Goal: Information Seeking & Learning: Check status

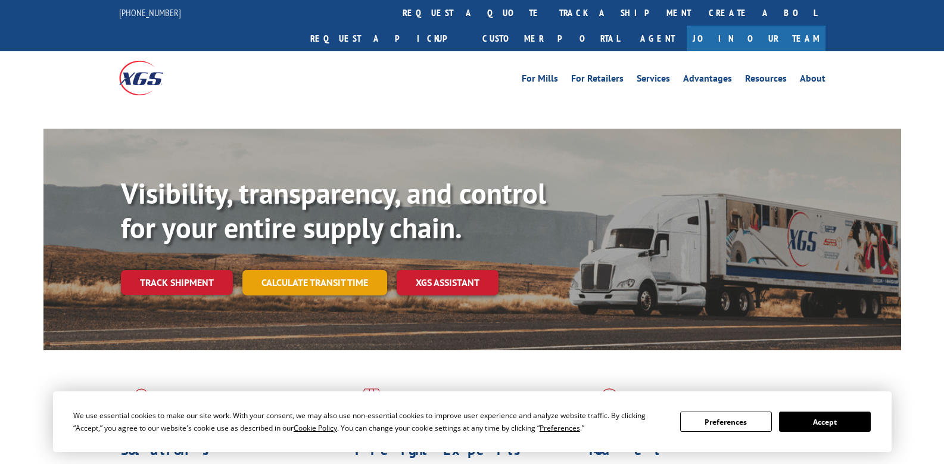
click at [163, 270] on link "Track shipment" at bounding box center [177, 282] width 112 height 25
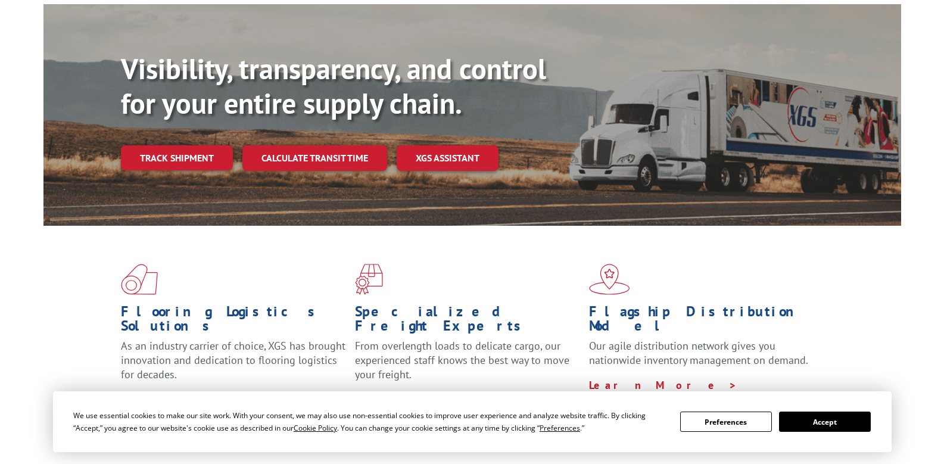
scroll to position [119, 0]
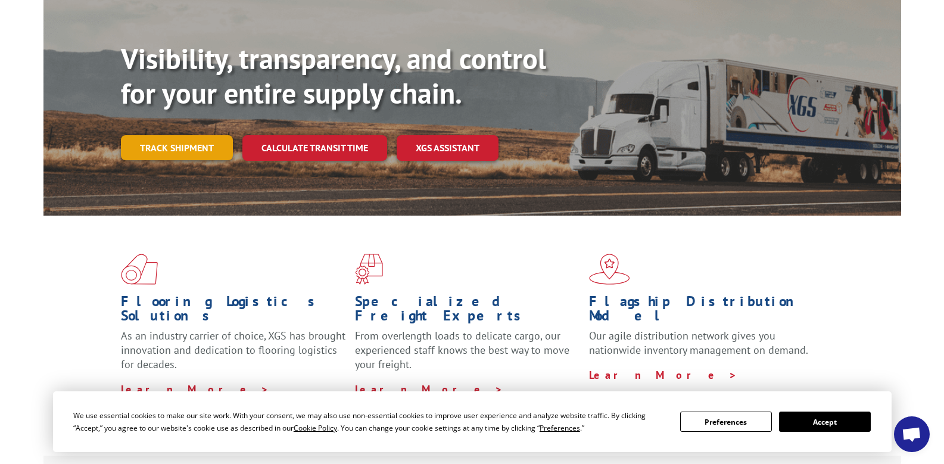
click at [195, 135] on link "Track shipment" at bounding box center [177, 147] width 112 height 25
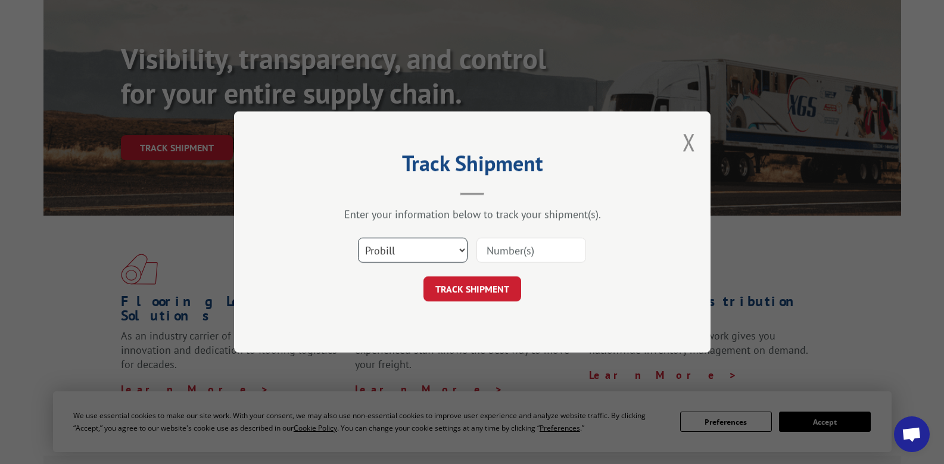
click at [452, 251] on select "Select category... Probill BOL PO" at bounding box center [413, 250] width 110 height 25
click at [358, 238] on select "Select category... Probill BOL PO" at bounding box center [413, 250] width 110 height 25
click at [493, 250] on input at bounding box center [532, 250] width 110 height 25
type input "17105196"
click at [460, 288] on button "TRACK SHIPMENT" at bounding box center [473, 288] width 98 height 25
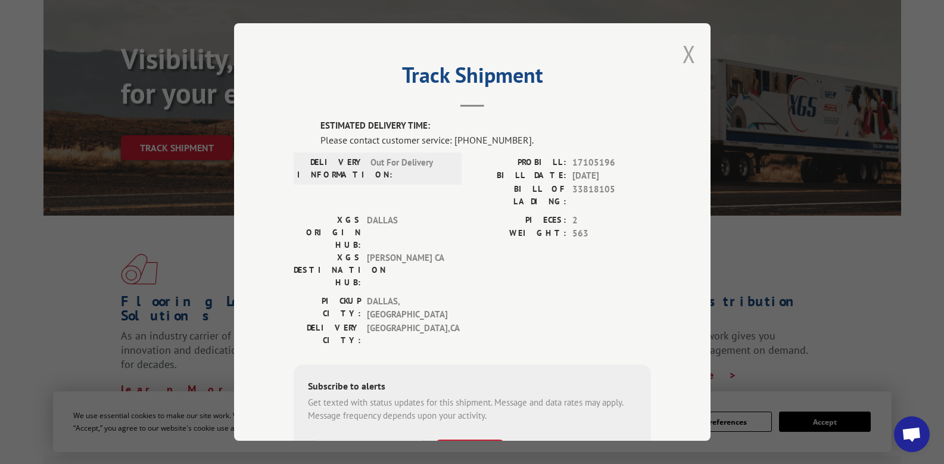
click at [688, 48] on button "Close modal" at bounding box center [689, 54] width 13 height 32
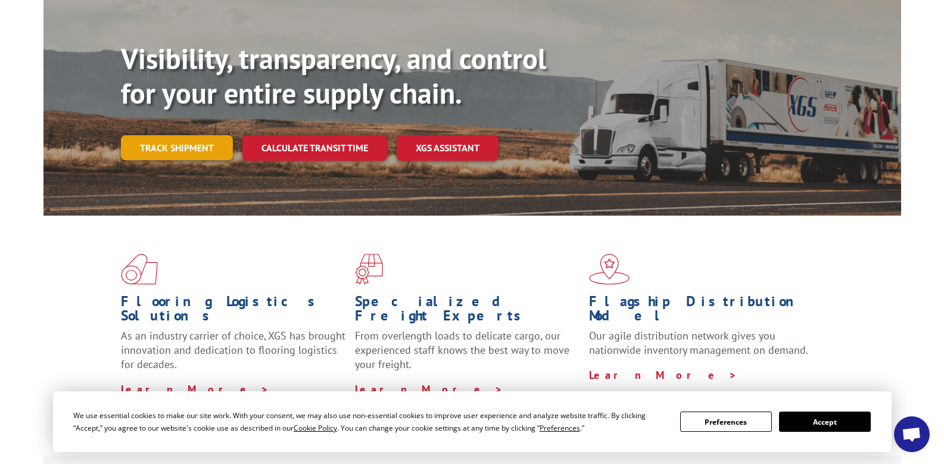
click at [188, 135] on link "Track shipment" at bounding box center [177, 147] width 112 height 25
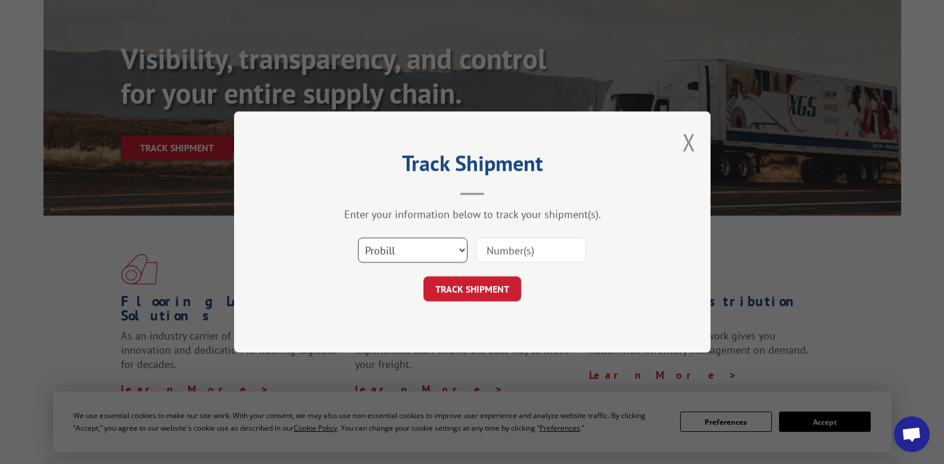
click at [456, 247] on select "Select category... Probill BOL PO" at bounding box center [413, 250] width 110 height 25
click at [358, 238] on select "Select category... Probill BOL PO" at bounding box center [413, 250] width 110 height 25
click at [506, 253] on input at bounding box center [532, 250] width 110 height 25
type input "17105196"
click at [475, 287] on button "TRACK SHIPMENT" at bounding box center [473, 288] width 98 height 25
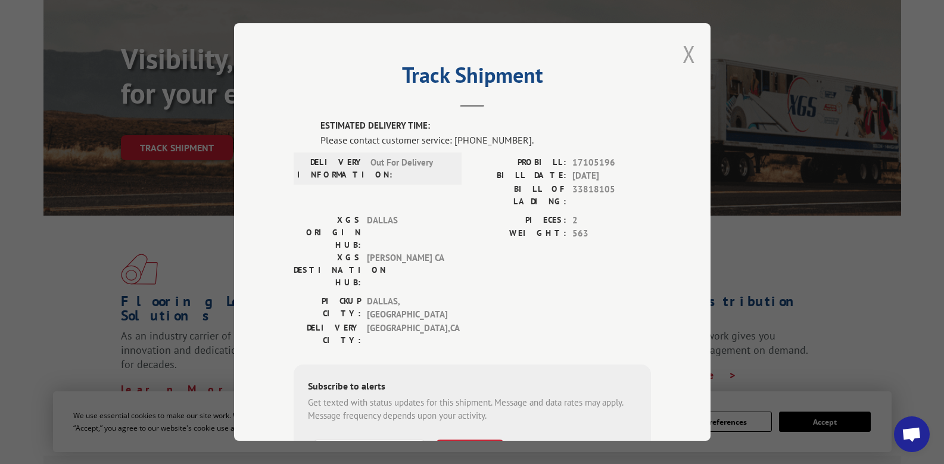
click at [683, 52] on button "Close modal" at bounding box center [689, 54] width 13 height 32
